Goal: Information Seeking & Learning: Find specific fact

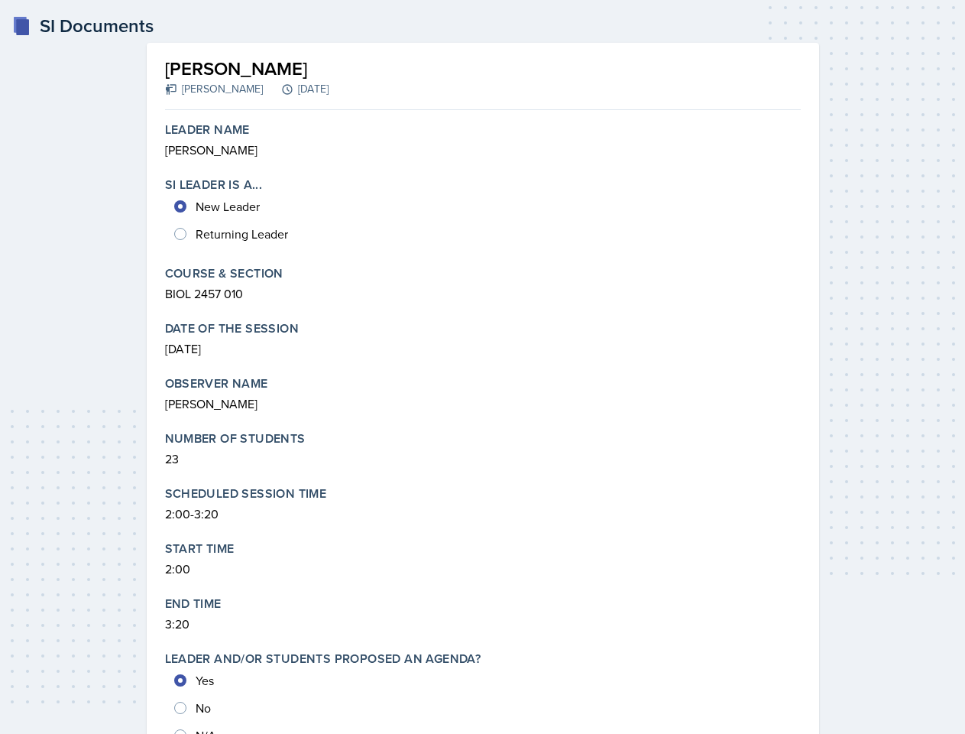
click at [483, 141] on p "[PERSON_NAME]" at bounding box center [483, 150] width 636 height 18
click at [483, 212] on div "New Leader Returning Leader" at bounding box center [483, 220] width 636 height 55
click at [483, 284] on p "BIOL 2457 010" at bounding box center [483, 293] width 636 height 18
click at [483, 339] on p "[DATE]" at bounding box center [483, 348] width 636 height 18
click at [483, 394] on p "[PERSON_NAME]" at bounding box center [483, 403] width 636 height 18
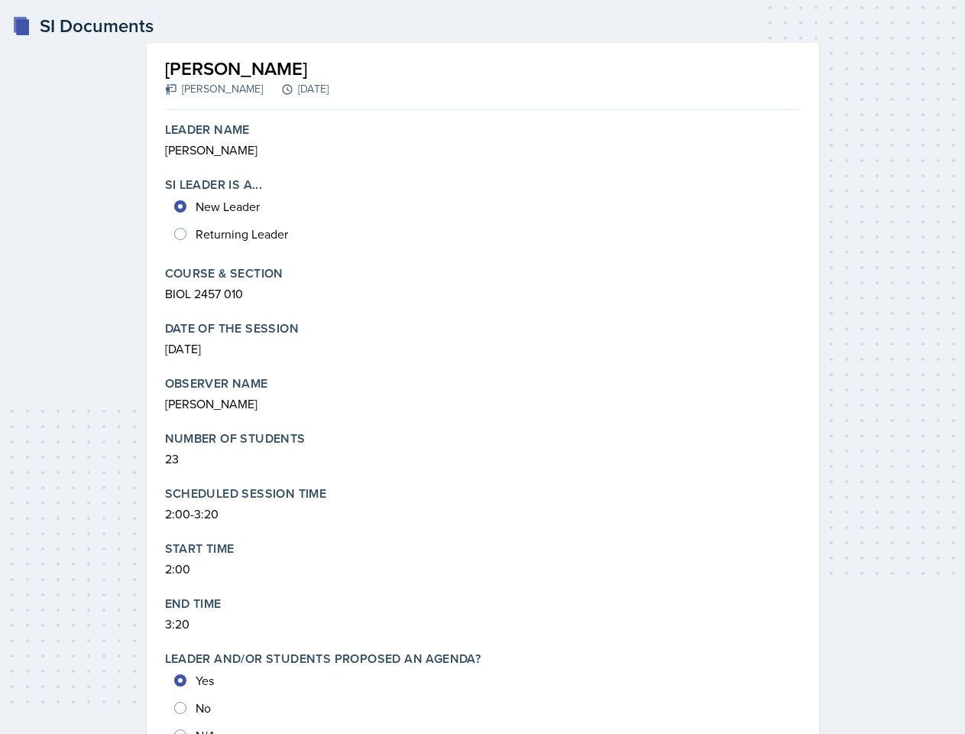
click at [483, 449] on p "23" at bounding box center [483, 458] width 636 height 18
click at [483, 504] on p "2:00-3:20" at bounding box center [483, 513] width 636 height 18
click at [483, 559] on p "2:00" at bounding box center [483, 568] width 636 height 18
click at [483, 614] on p "3:20" at bounding box center [483, 623] width 636 height 18
click at [483, 689] on div "Yes No N/A" at bounding box center [483, 707] width 636 height 83
